Goal: Navigation & Orientation: Find specific page/section

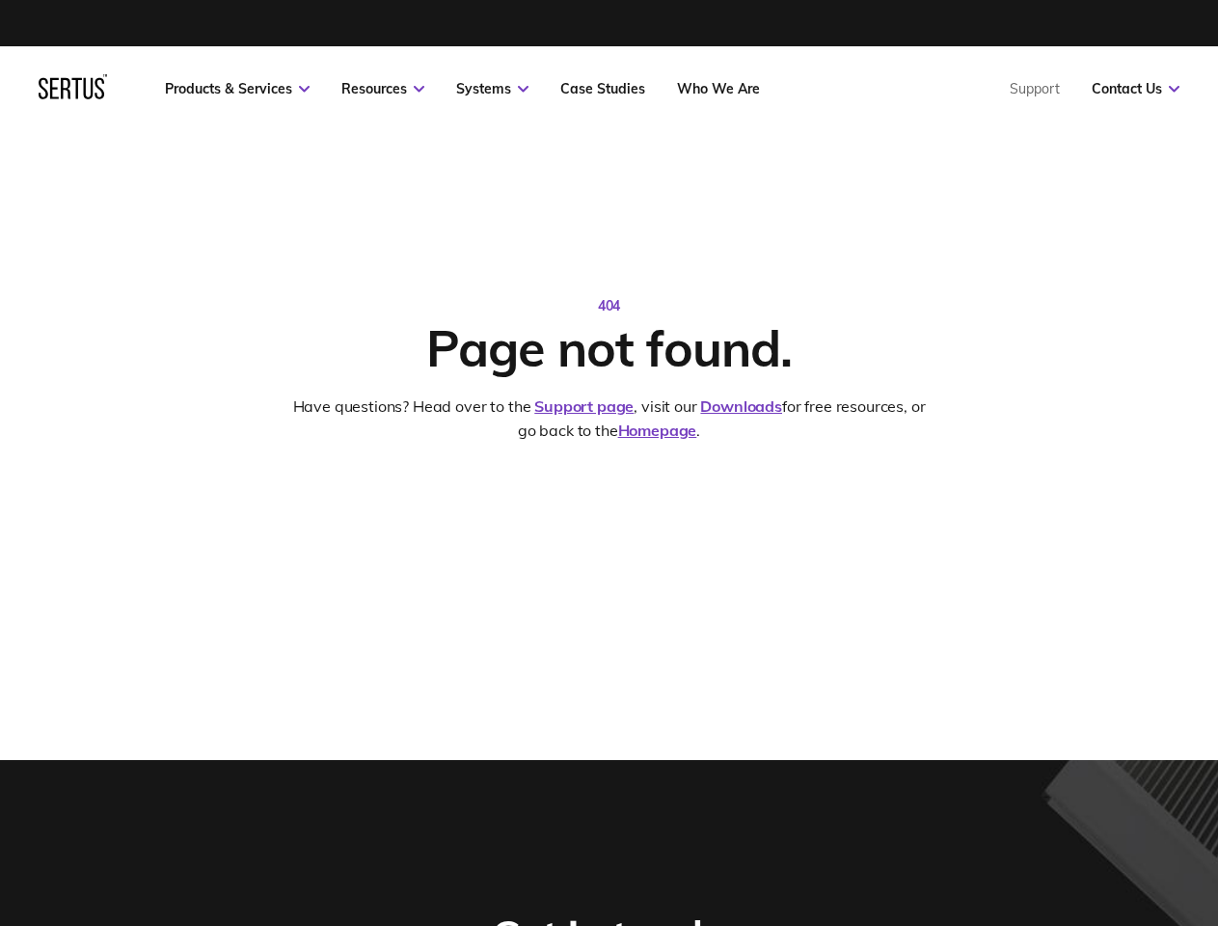
click at [383, 89] on link "Resources" at bounding box center [382, 88] width 83 height 17
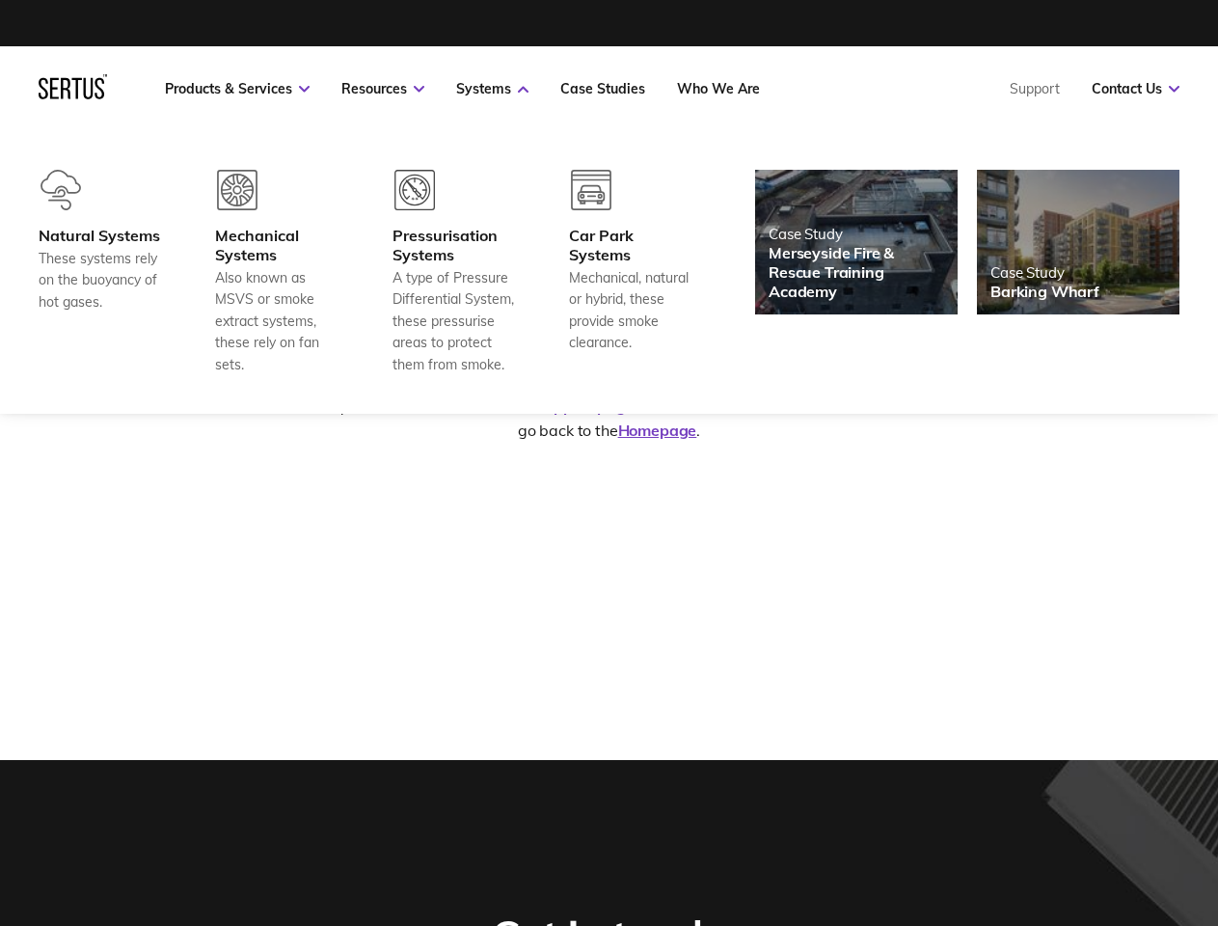
click at [492, 89] on link "Systems" at bounding box center [492, 88] width 72 height 17
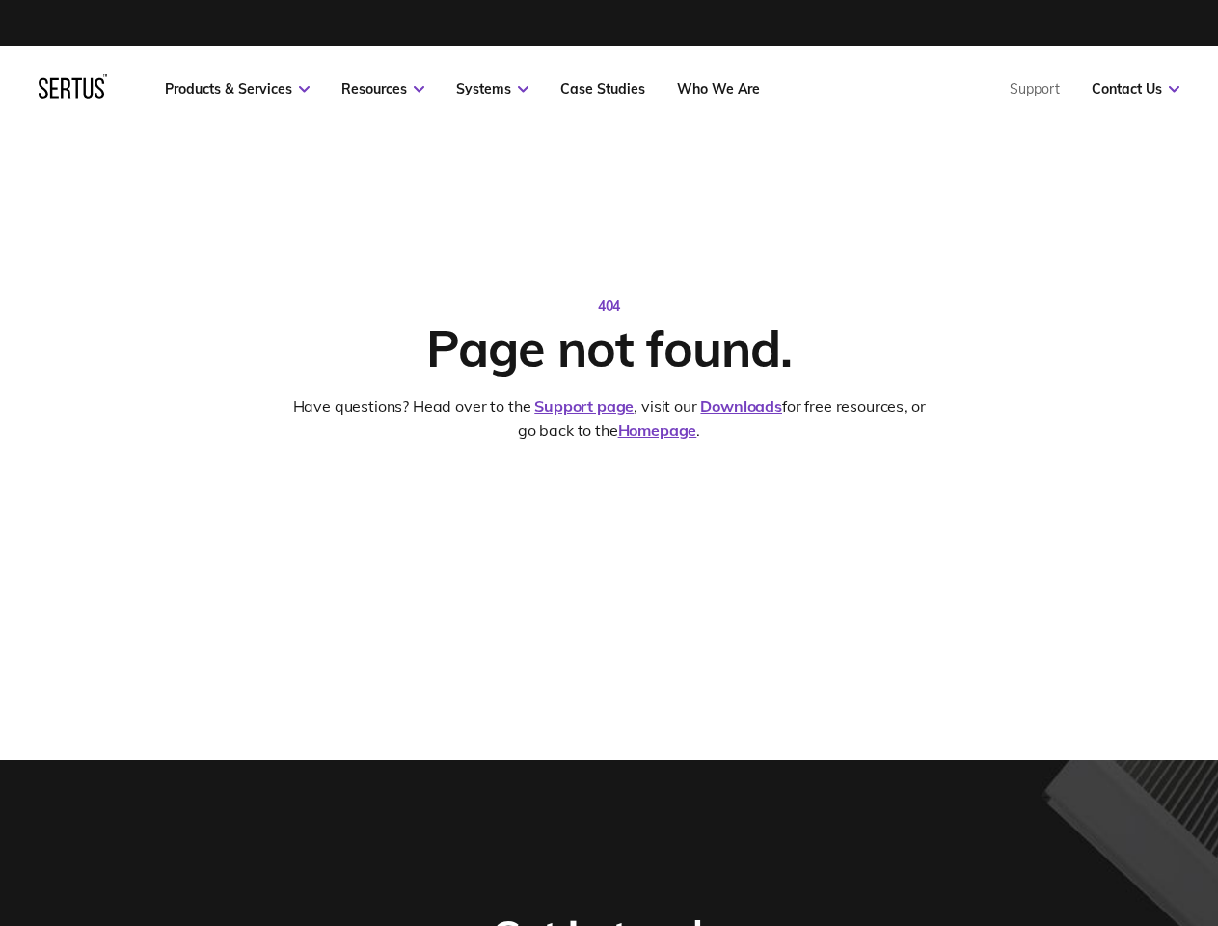
click at [1135, 89] on link "Contact Us" at bounding box center [1136, 88] width 88 height 17
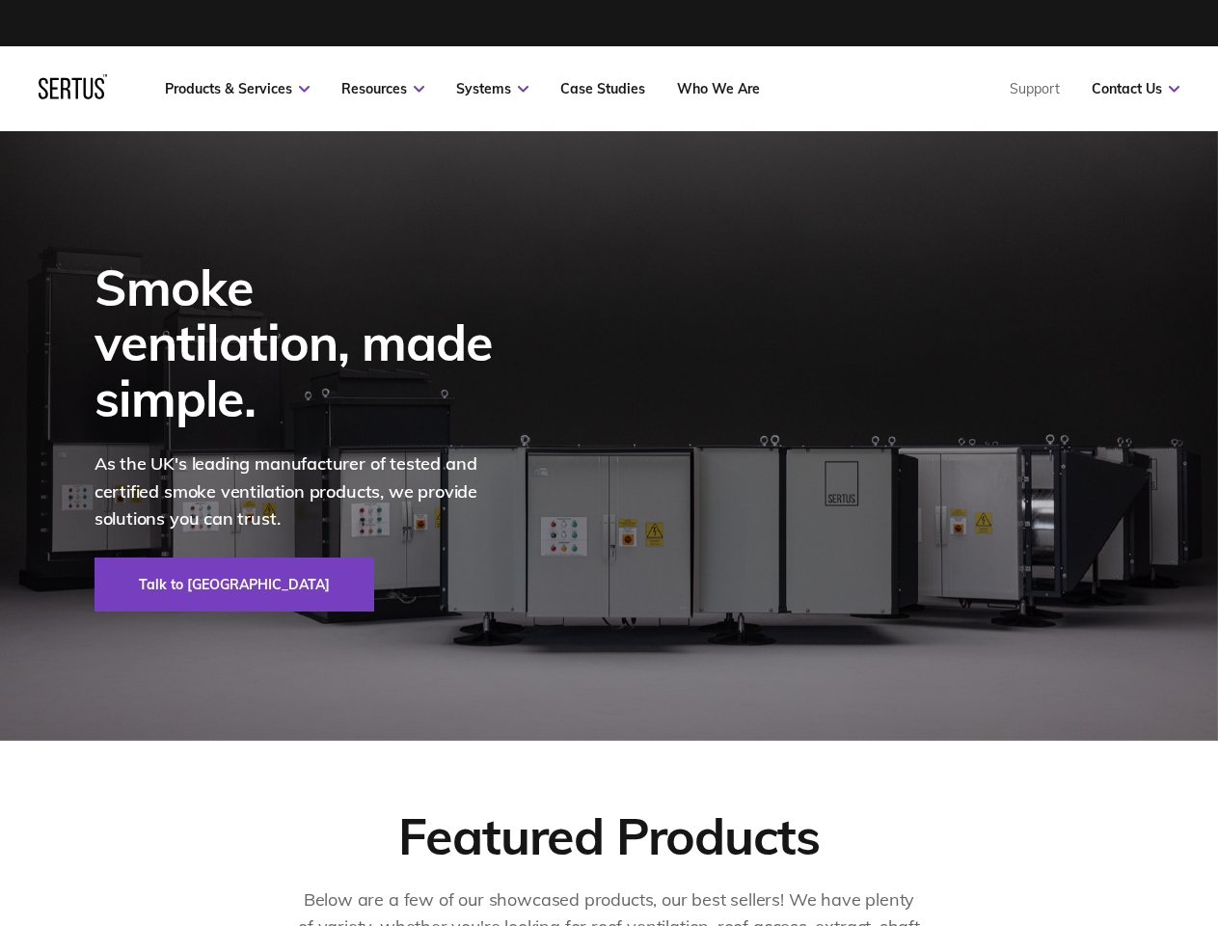
click at [72, 94] on div at bounding box center [73, 88] width 68 height 29
click at [383, 89] on link "Resources" at bounding box center [382, 88] width 83 height 17
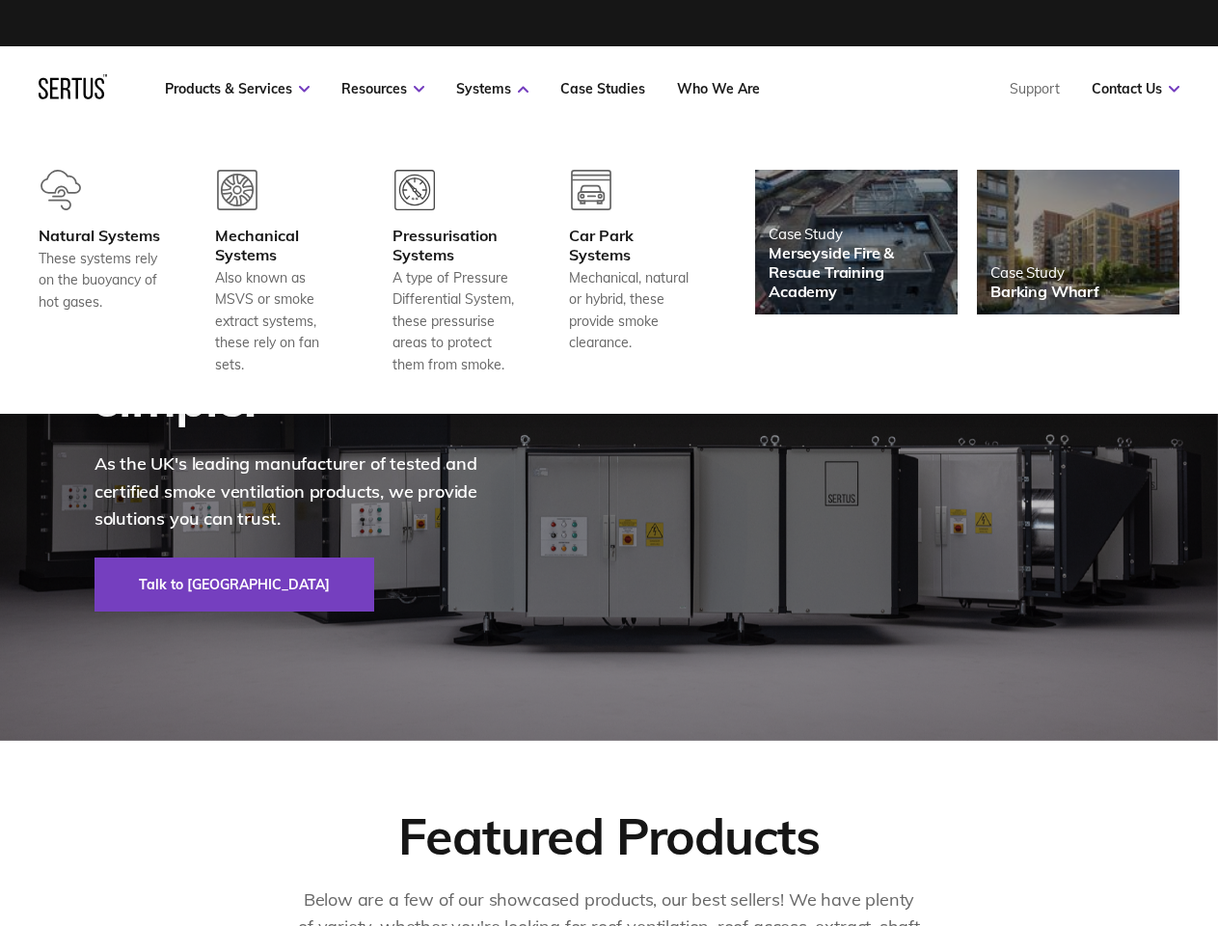
click at [492, 89] on link "Systems" at bounding box center [492, 88] width 72 height 17
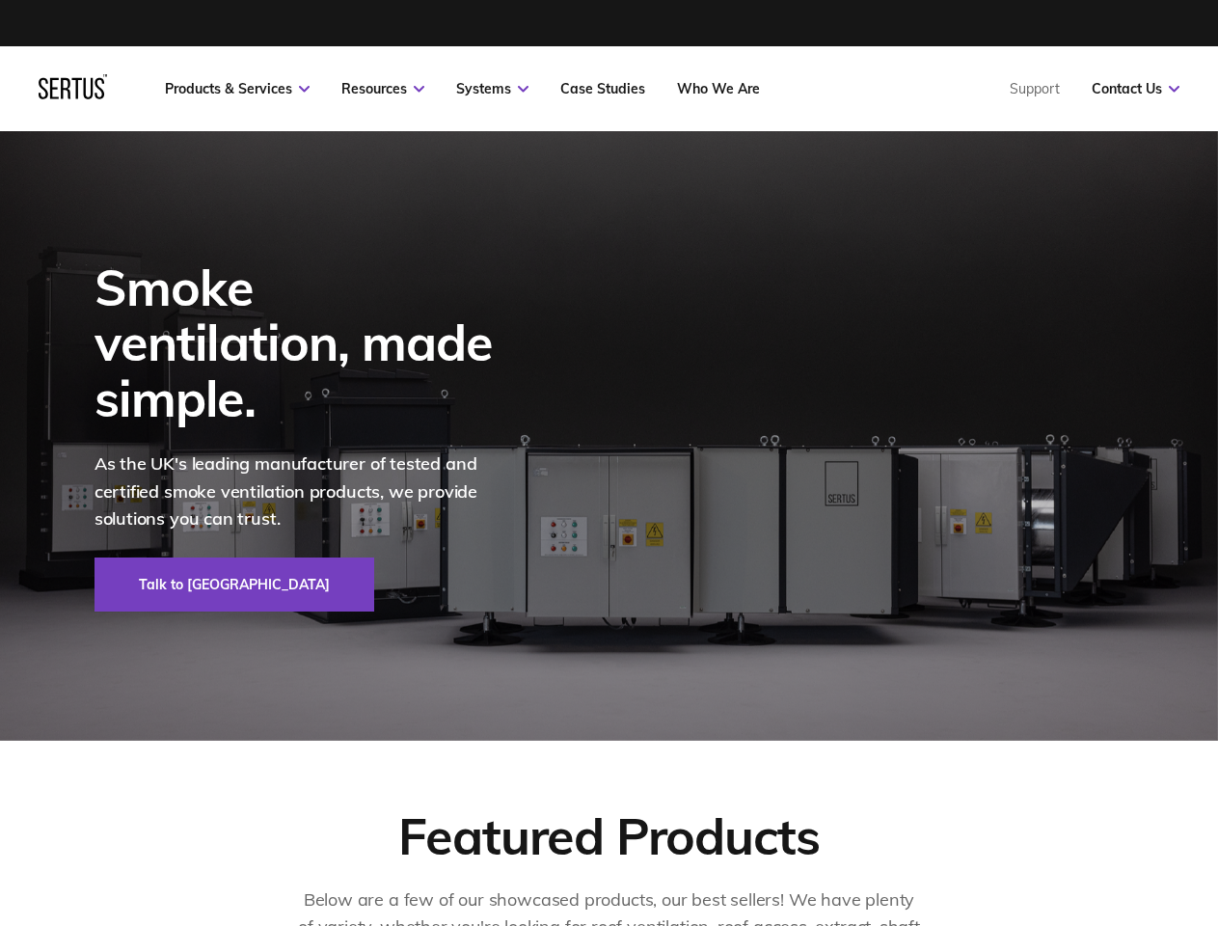
click at [1135, 89] on link "Contact Us" at bounding box center [1136, 88] width 88 height 17
